Goal: Transaction & Acquisition: Purchase product/service

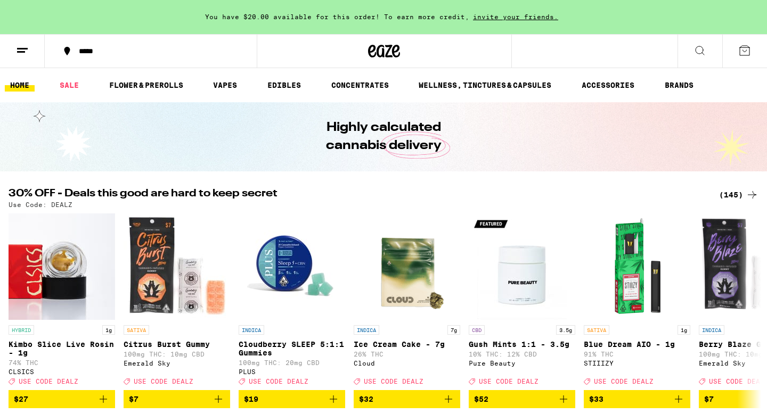
click at [737, 199] on div "(145)" at bounding box center [738, 195] width 39 height 13
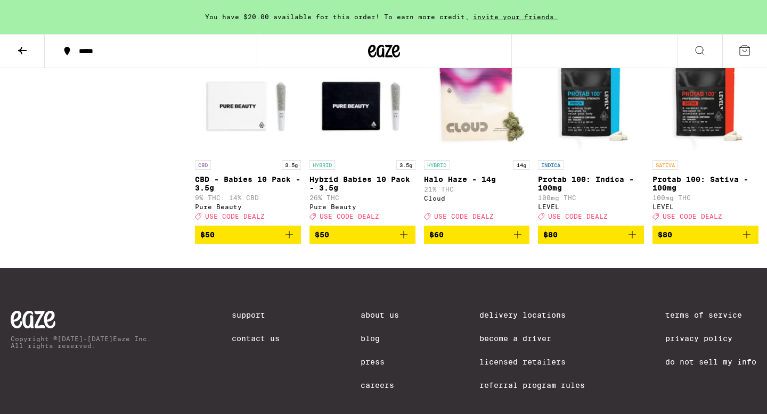
scroll to position [6077, 0]
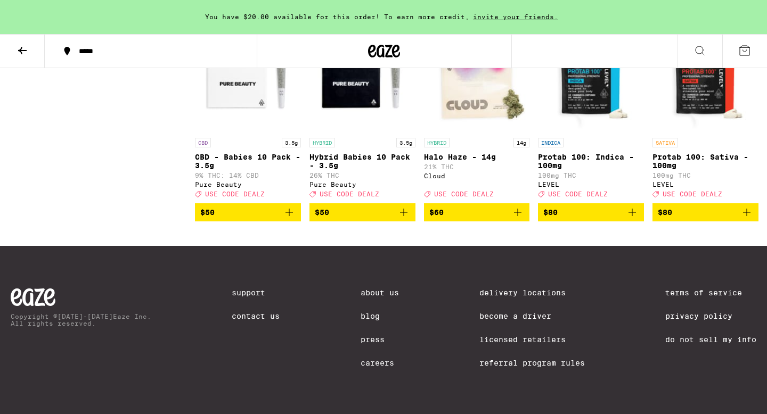
click at [6, 60] on button at bounding box center [22, 52] width 45 height 34
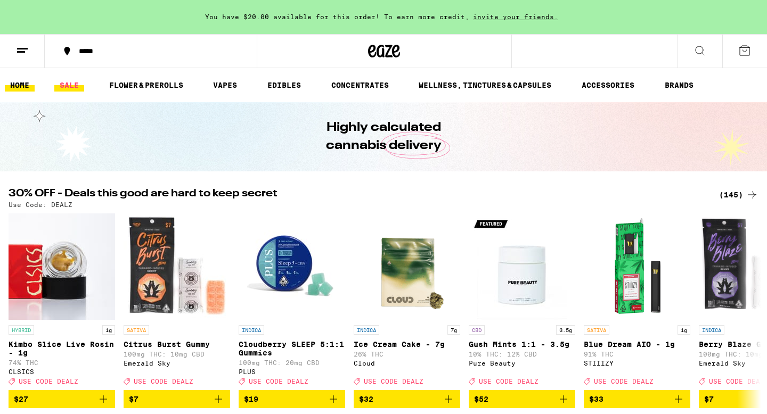
click at [66, 79] on link "SALE" at bounding box center [69, 85] width 30 height 13
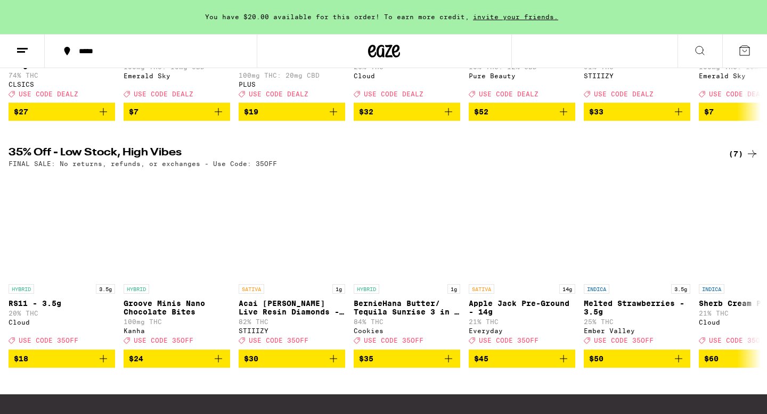
scroll to position [300, 0]
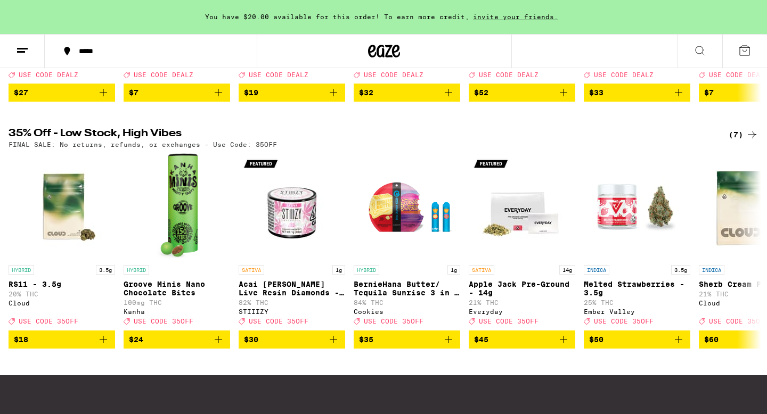
click at [747, 141] on icon at bounding box center [752, 134] width 13 height 13
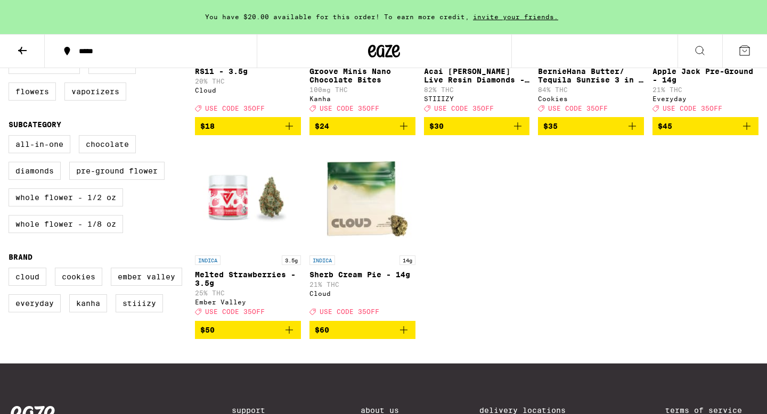
scroll to position [291, 0]
